Goal: Task Accomplishment & Management: Complete application form

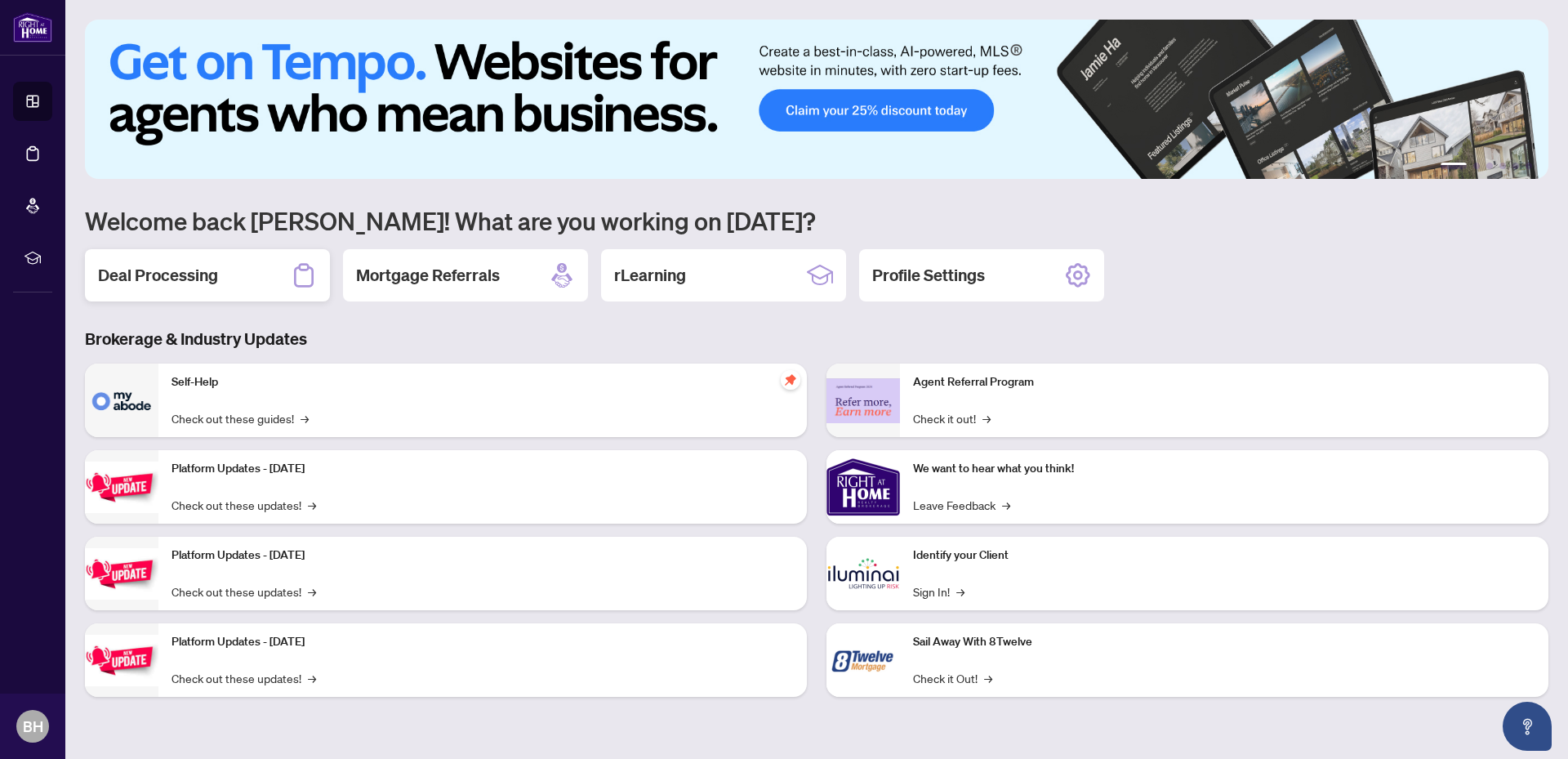
click at [197, 278] on h2 "Deal Processing" at bounding box center [158, 275] width 120 height 23
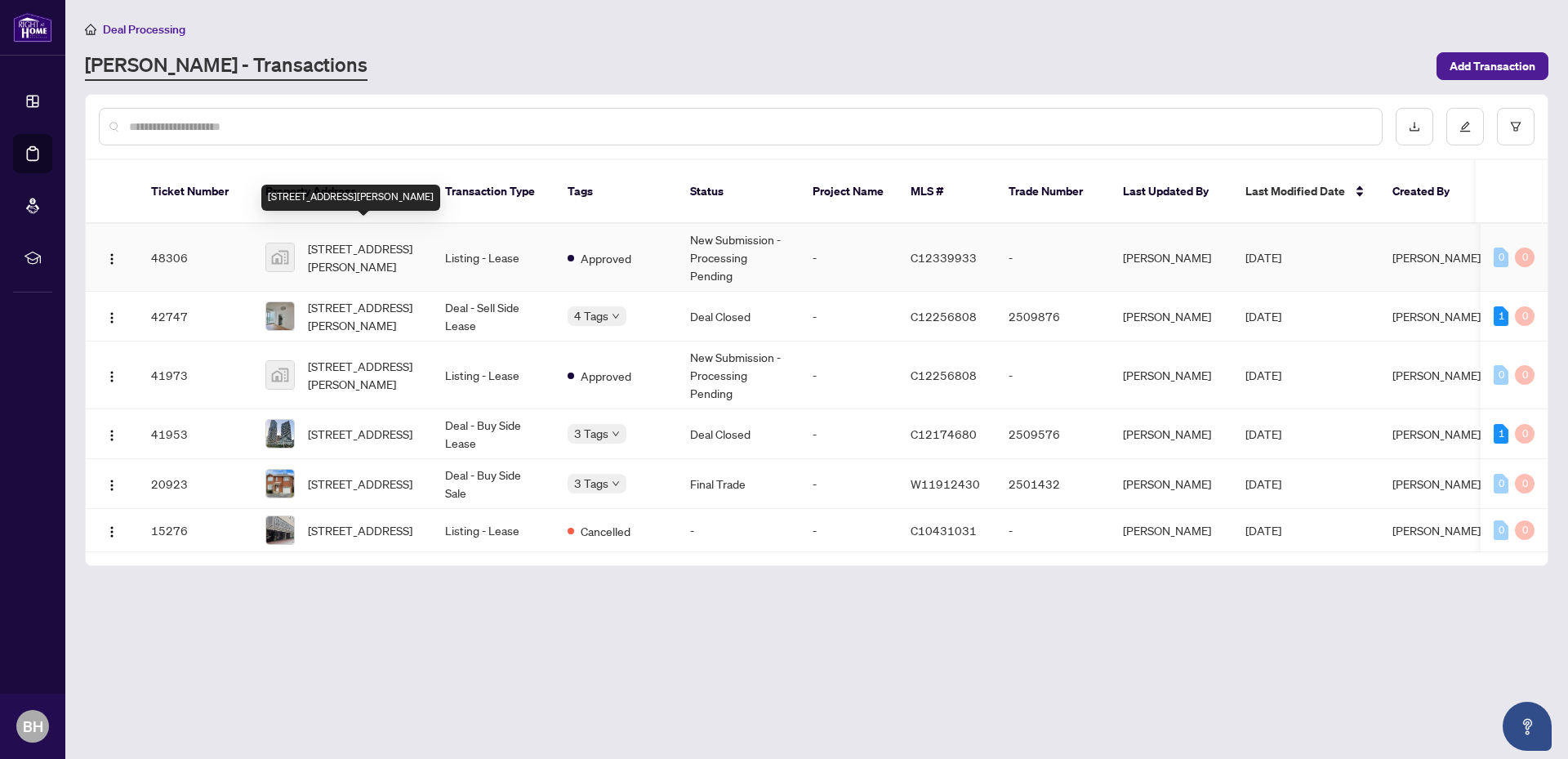
click at [363, 239] on span "[STREET_ADDRESS][PERSON_NAME]" at bounding box center [363, 257] width 111 height 36
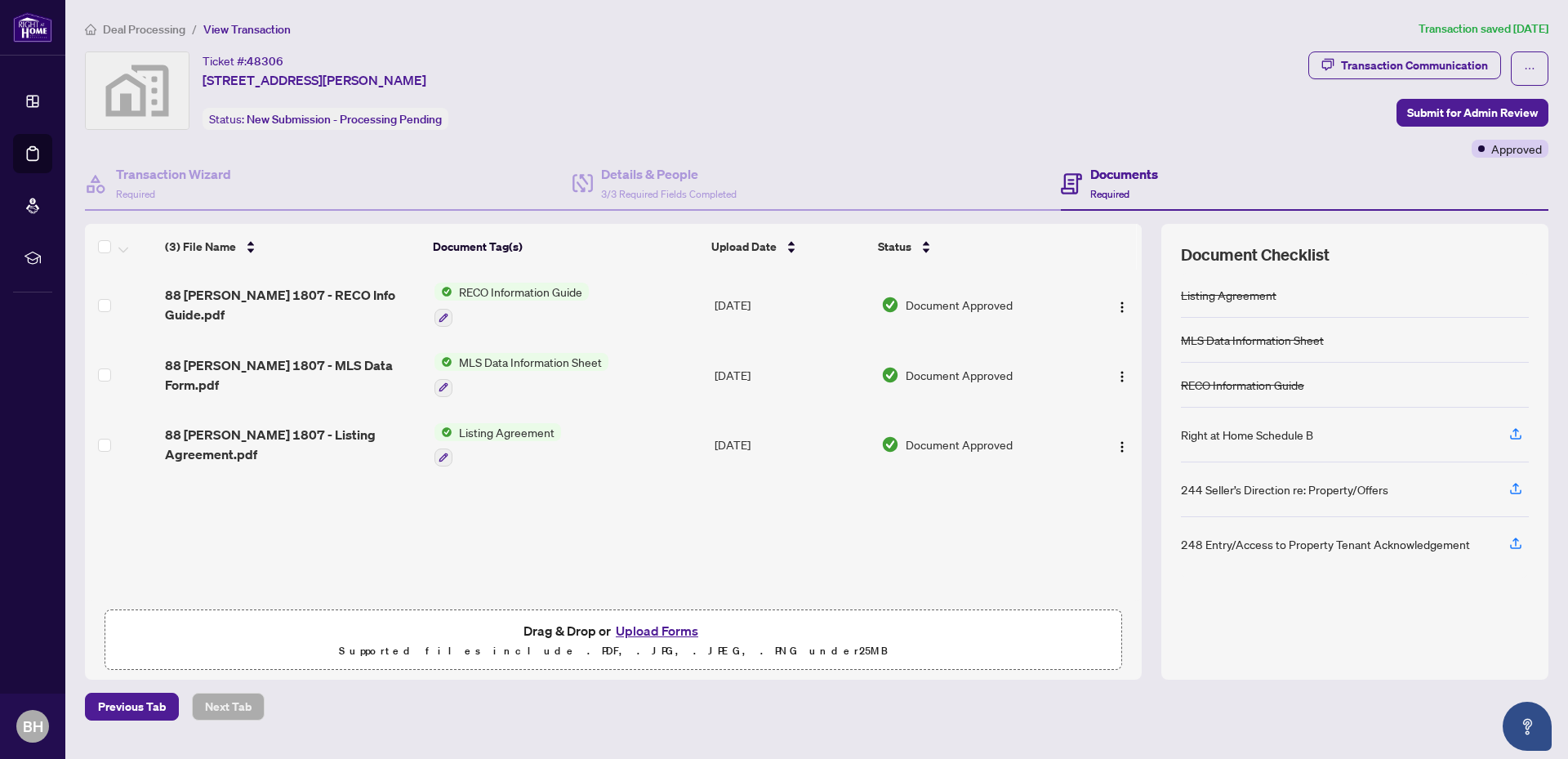
click at [636, 632] on button "Upload Forms" at bounding box center [657, 630] width 93 height 21
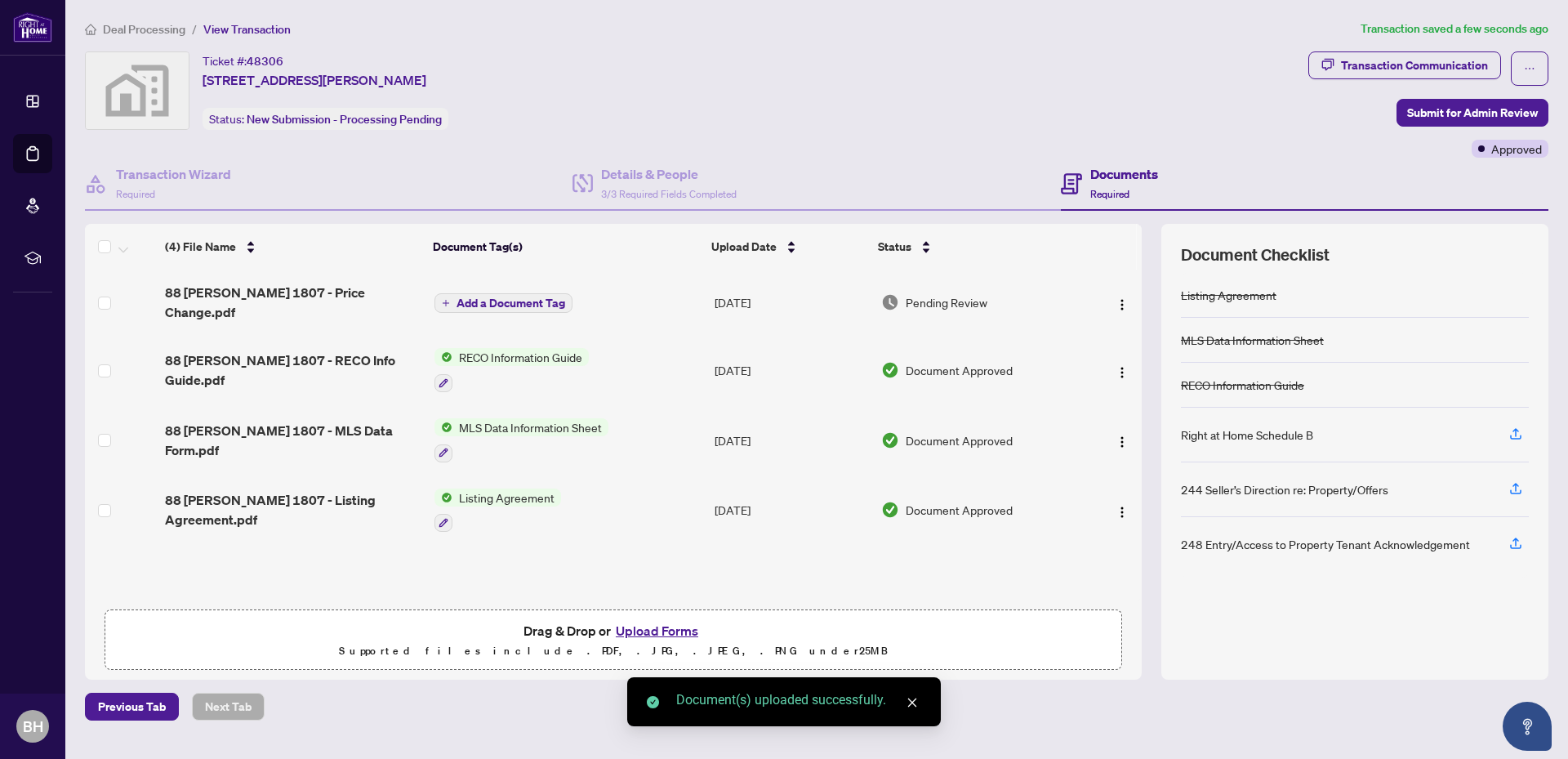
click at [488, 303] on span "Add a Document Tag" at bounding box center [511, 303] width 109 height 12
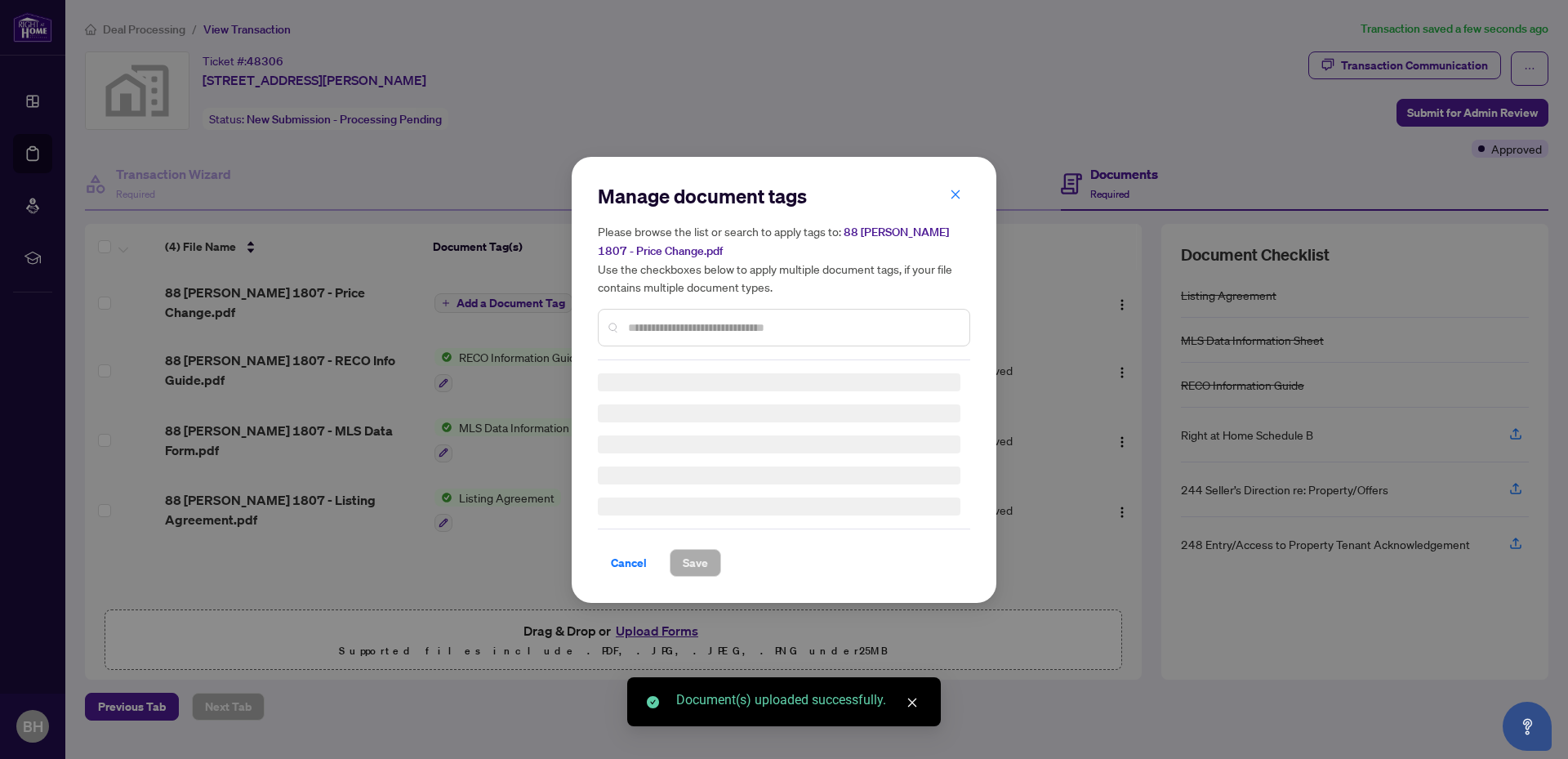
click at [710, 335] on input "text" at bounding box center [791, 327] width 328 height 18
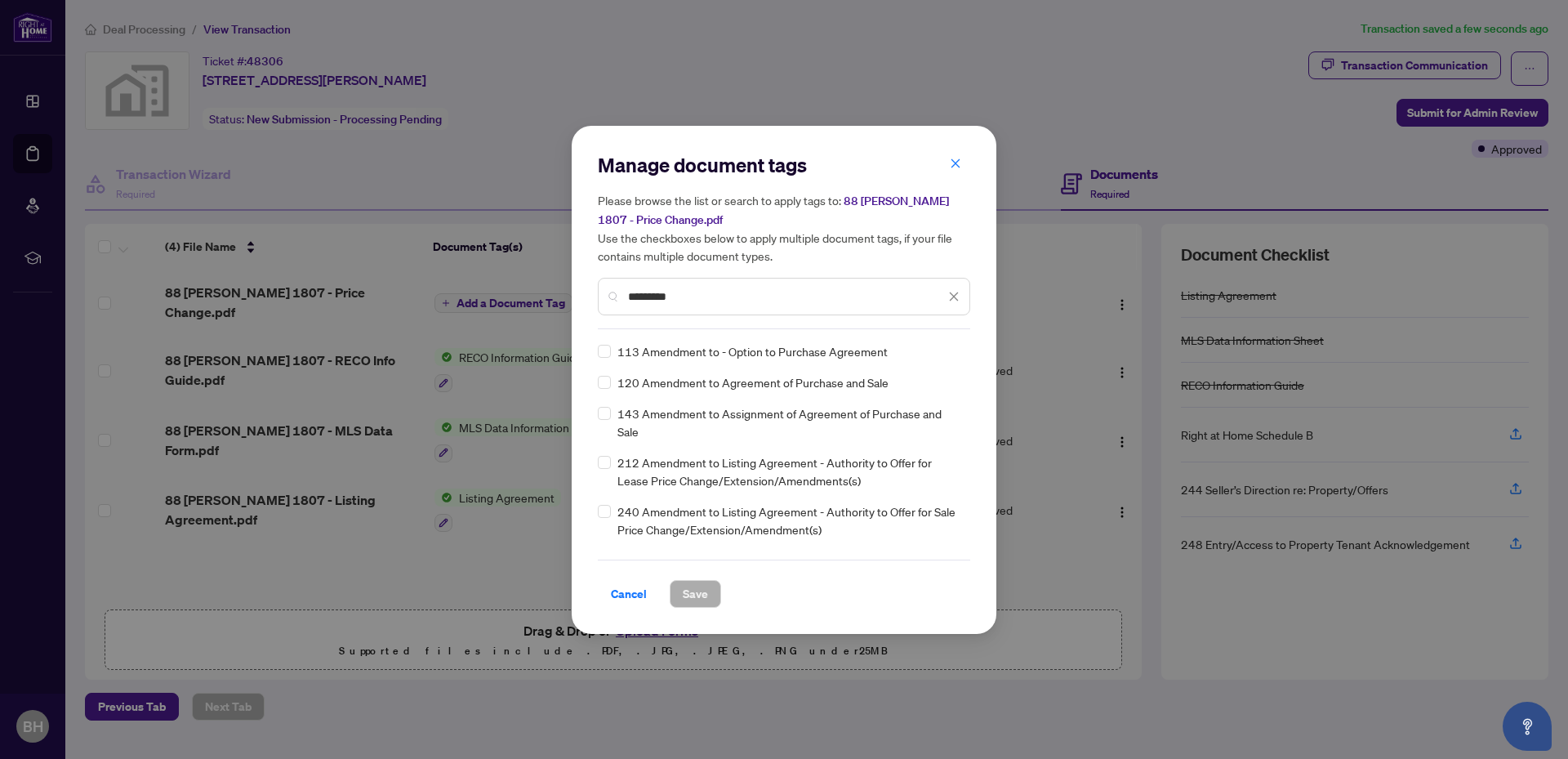
type input "*********"
click at [611, 461] on div "212 Amendment to Listing Agreement - Authority to Offer for Lease Price Change/…" at bounding box center [779, 472] width 362 height 36
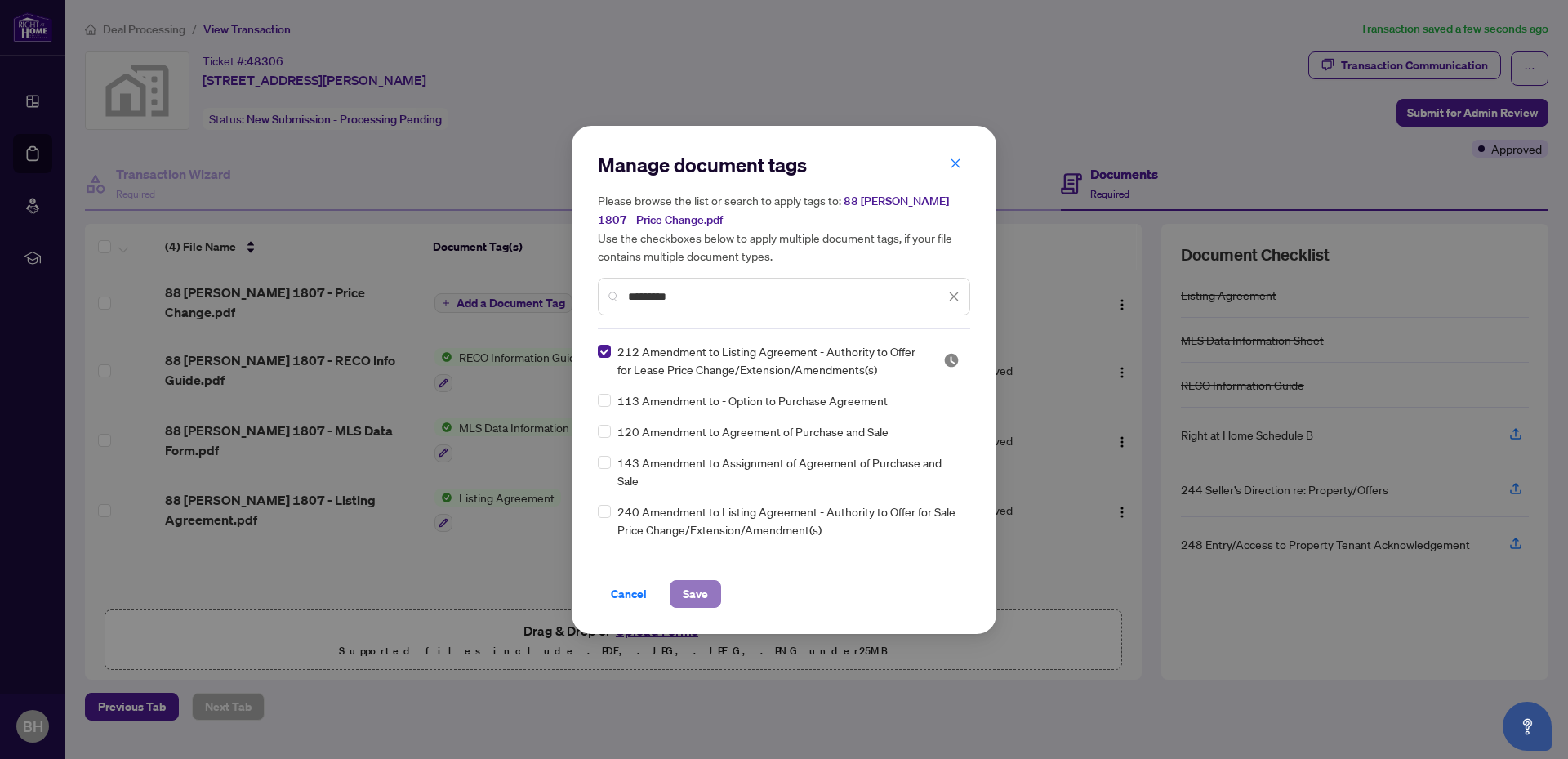
click at [711, 601] on button "Save" at bounding box center [695, 594] width 52 height 28
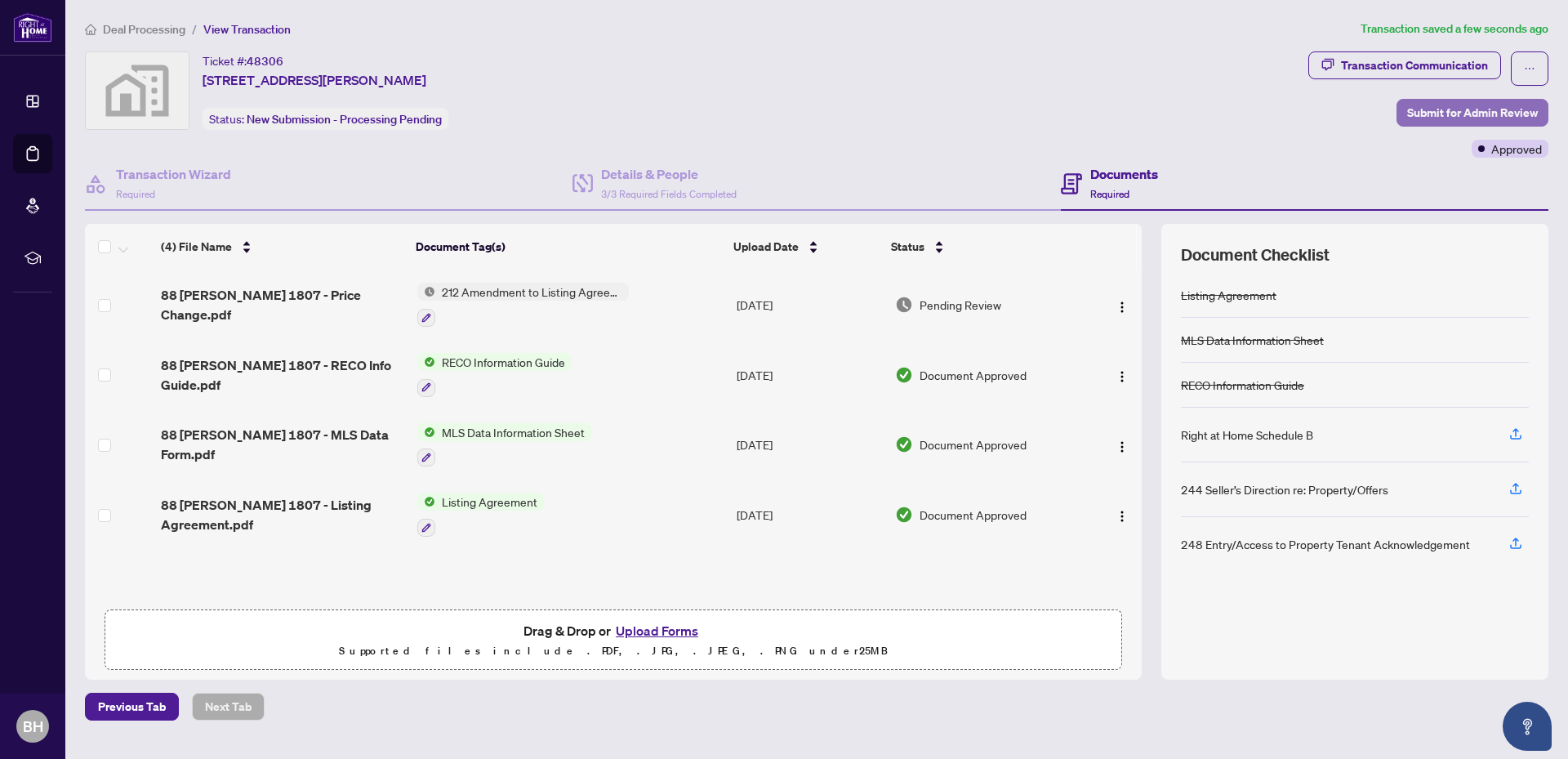
click at [1434, 108] on span "Submit for Admin Review" at bounding box center [1472, 113] width 131 height 26
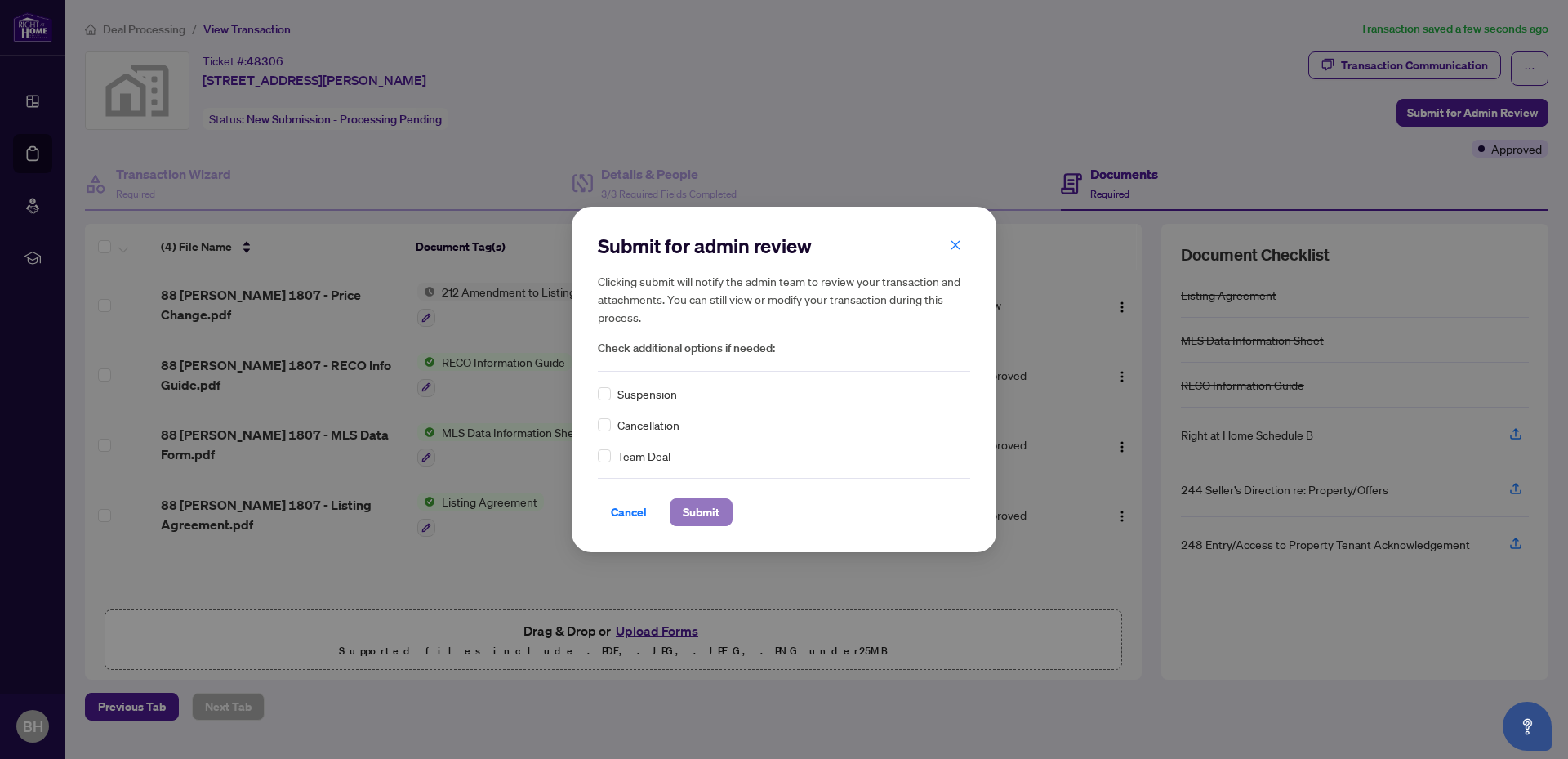
click at [711, 515] on span "Submit" at bounding box center [700, 512] width 36 height 26
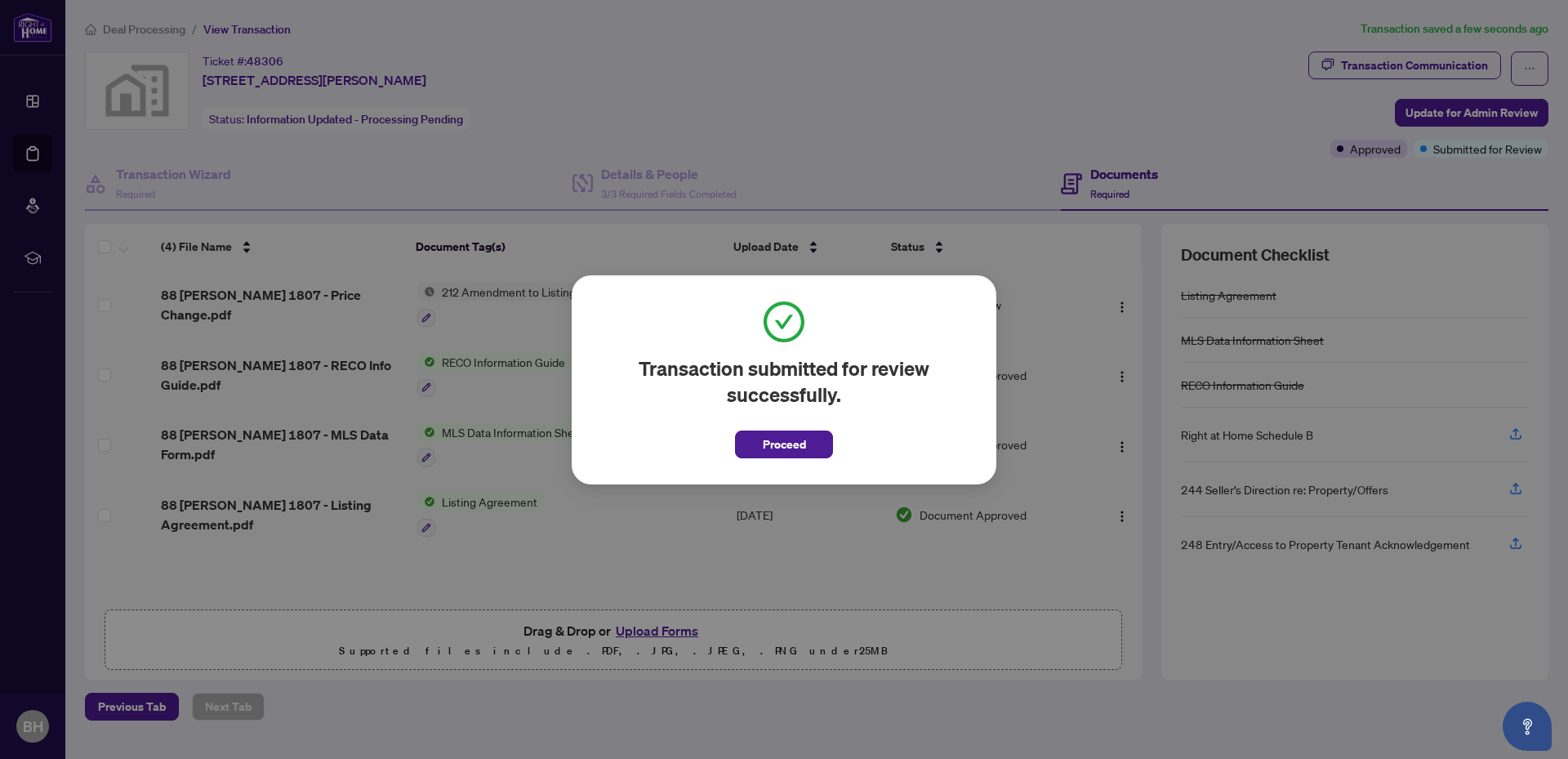
click at [802, 448] on span "Proceed" at bounding box center [784, 444] width 44 height 26
